Goal: Transaction & Acquisition: Subscribe to service/newsletter

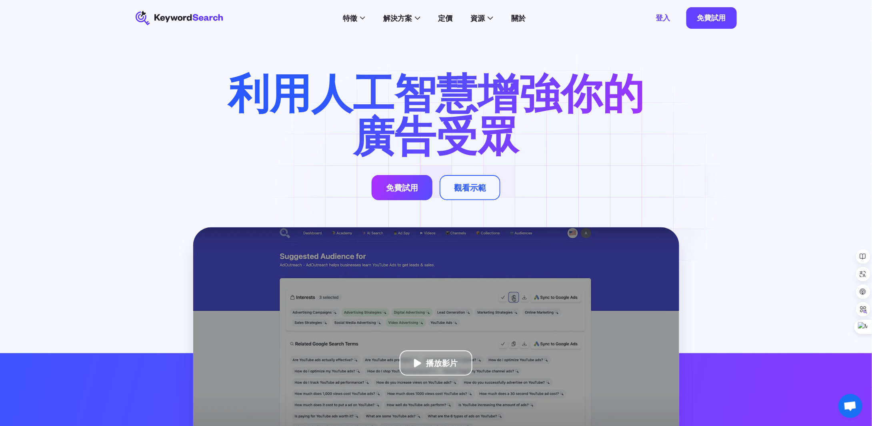
click at [402, 191] on font "免費試用" at bounding box center [402, 188] width 32 height 10
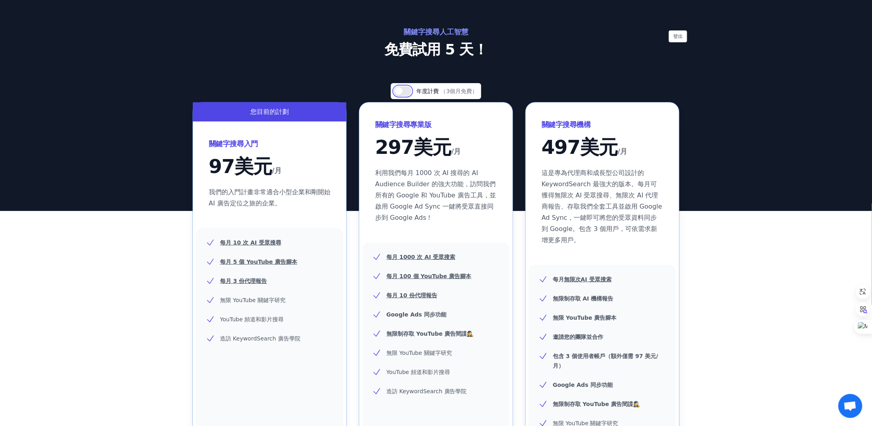
click at [403, 90] on button "使用設定" at bounding box center [403, 91] width 18 height 10
